Goal: Task Accomplishment & Management: Manage account settings

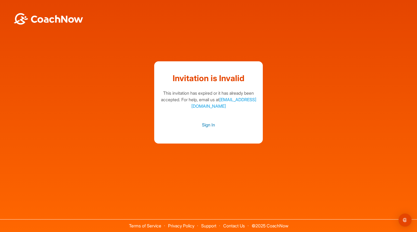
click at [210, 125] on link "Sign In" at bounding box center [209, 124] width 98 height 7
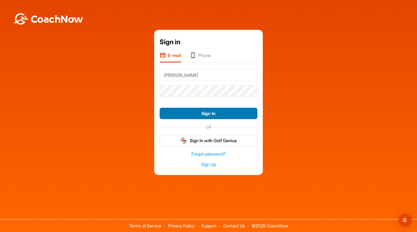
click at [205, 114] on button "Sign In" at bounding box center [209, 114] width 98 height 12
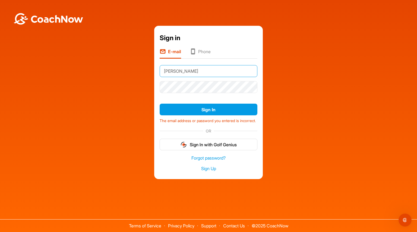
click at [197, 68] on input "[PERSON_NAME]" at bounding box center [209, 71] width 98 height 12
type input "[EMAIL_ADDRESS][DOMAIN_NAME]"
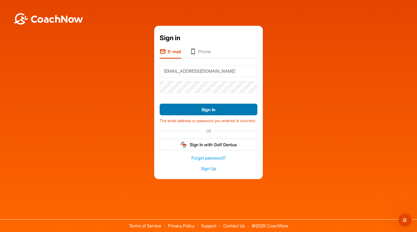
click at [197, 109] on button "Sign In" at bounding box center [209, 110] width 98 height 12
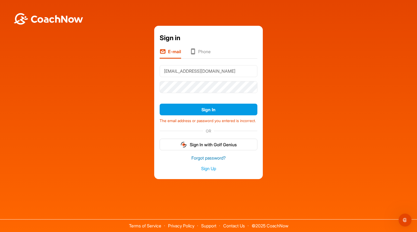
click at [199, 160] on link "Forgot password?" at bounding box center [209, 158] width 98 height 6
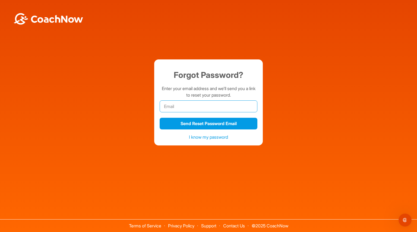
click at [213, 108] on input "email" at bounding box center [209, 107] width 98 height 12
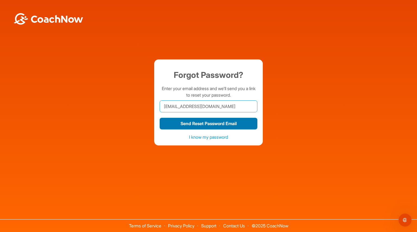
type input "[EMAIL_ADDRESS][DOMAIN_NAME]"
click at [204, 123] on button "Send Reset Password Email" at bounding box center [209, 124] width 98 height 12
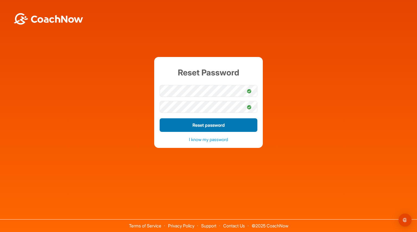
click at [181, 126] on button "Reset password" at bounding box center [209, 126] width 98 height 14
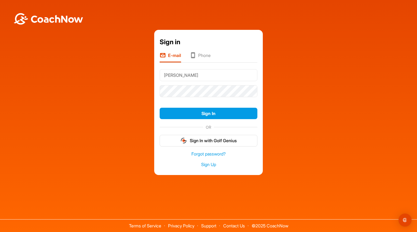
click at [219, 75] on input "[PERSON_NAME]" at bounding box center [209, 75] width 98 height 12
type input "[EMAIL_ADDRESS][DOMAIN_NAME]"
click at [125, 87] on div "Sign in E-mail Phone [EMAIL_ADDRESS][DOMAIN_NAME] Sign In OR Sign In with Golf …" at bounding box center [209, 103] width 412 height 146
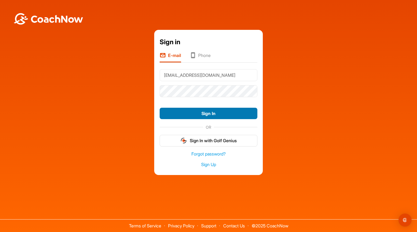
click at [176, 116] on button "Sign In" at bounding box center [209, 114] width 98 height 12
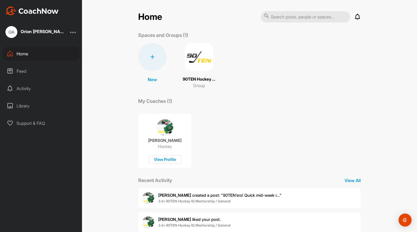
click at [23, 72] on div "Feed" at bounding box center [41, 71] width 77 height 14
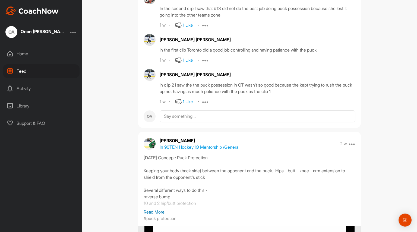
scroll to position [733, 0]
click at [26, 55] on div "Home" at bounding box center [41, 54] width 77 height 14
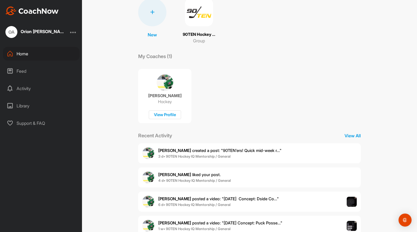
scroll to position [61, 0]
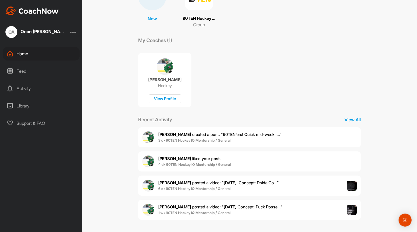
click at [25, 91] on div "Activity" at bounding box center [41, 89] width 77 height 14
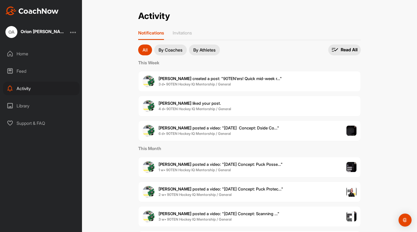
click at [26, 55] on div "Home" at bounding box center [41, 54] width 77 height 14
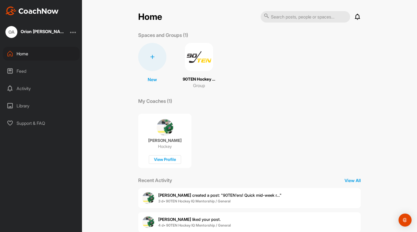
click at [21, 73] on div "Feed" at bounding box center [41, 71] width 77 height 14
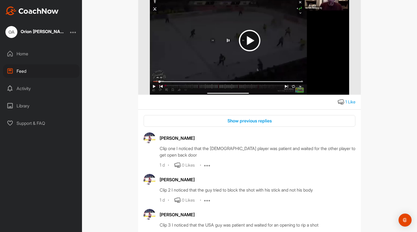
scroll to position [260, 0]
click at [25, 53] on div "Home" at bounding box center [41, 54] width 77 height 14
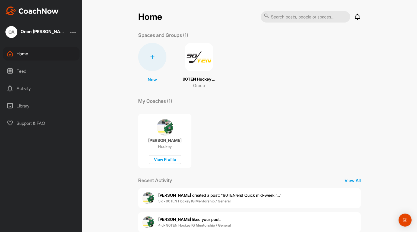
click at [199, 59] on img at bounding box center [199, 57] width 28 height 28
